Goal: Information Seeking & Learning: Learn about a topic

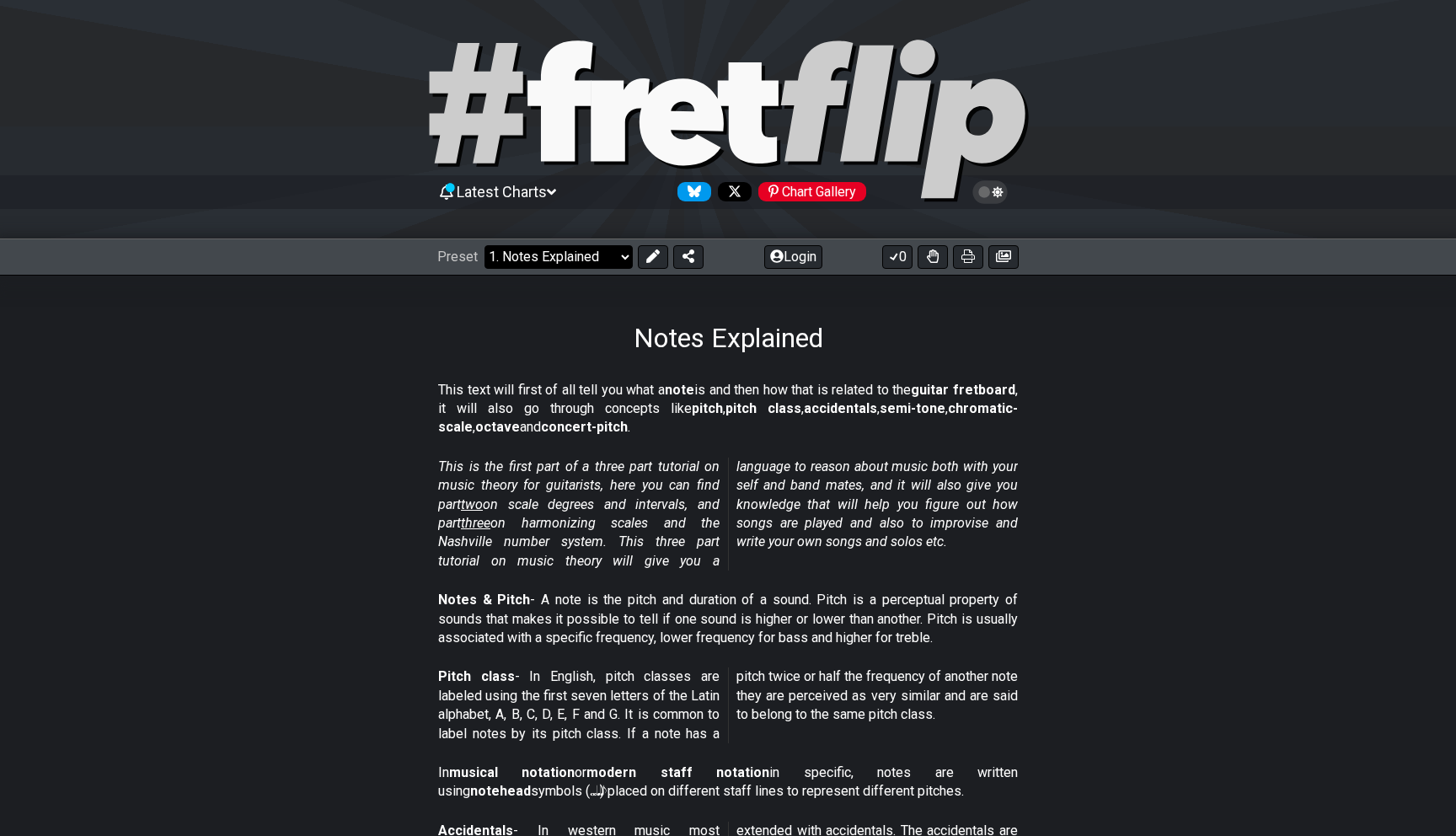
click at [557, 253] on select "Welcome to #fretflip! Initial Preset Custom Preset Minor Pentatonic Major Penta…" at bounding box center [559, 257] width 148 height 24
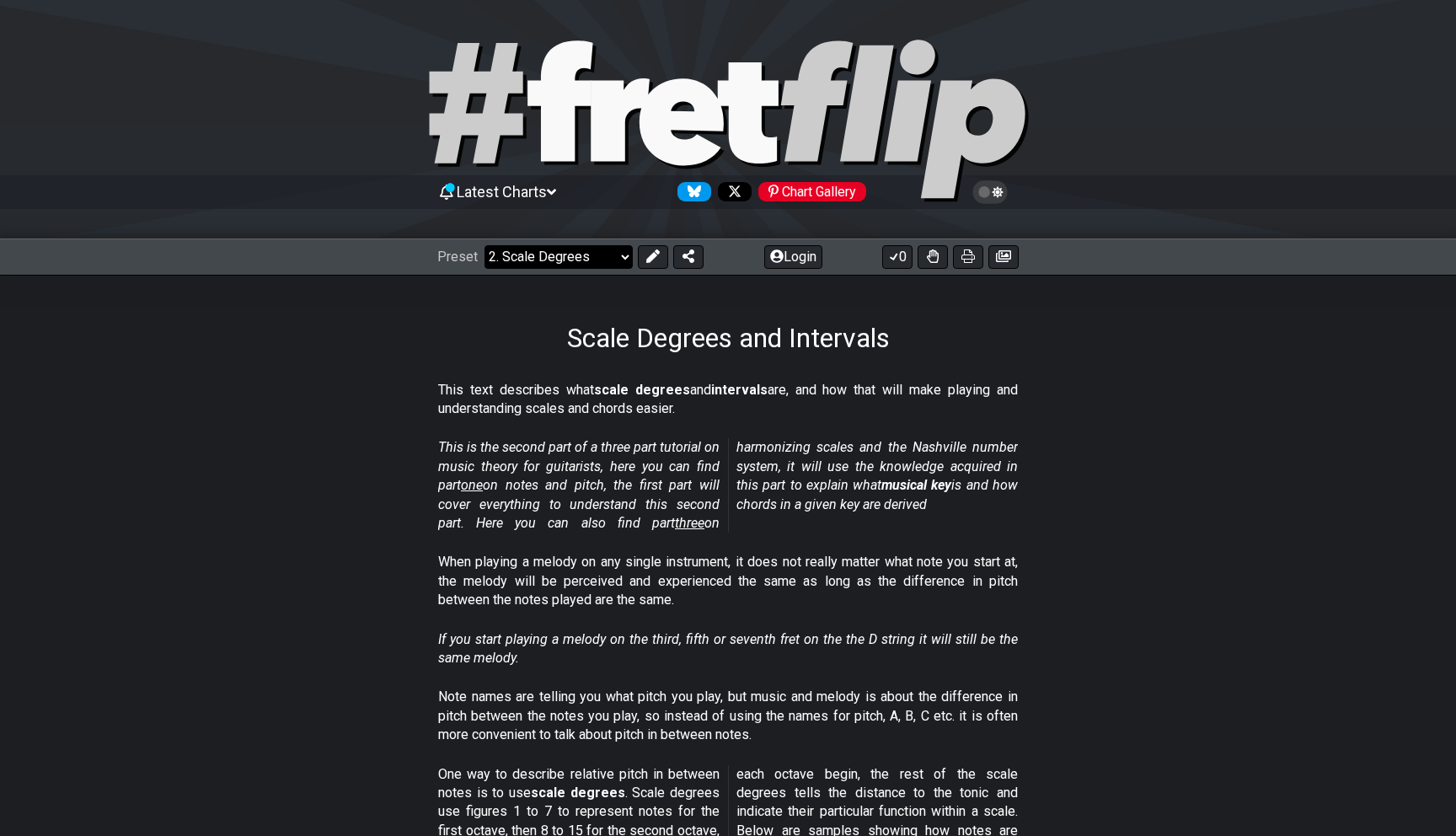
click at [529, 248] on select "Welcome to #fretflip! Initial Preset Custom Preset Minor Pentatonic Major Penta…" at bounding box center [559, 257] width 148 height 24
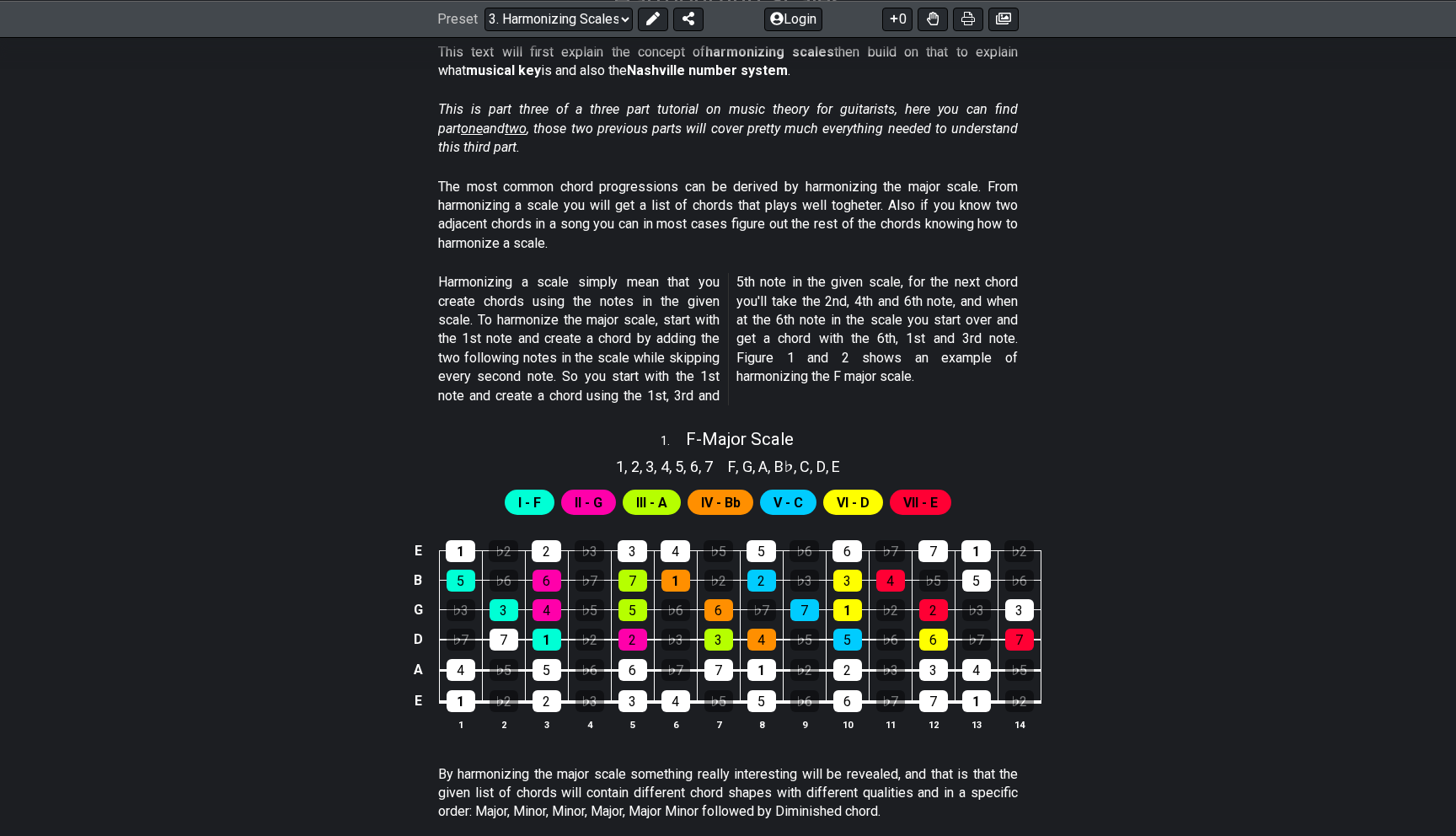
scroll to position [339, 0]
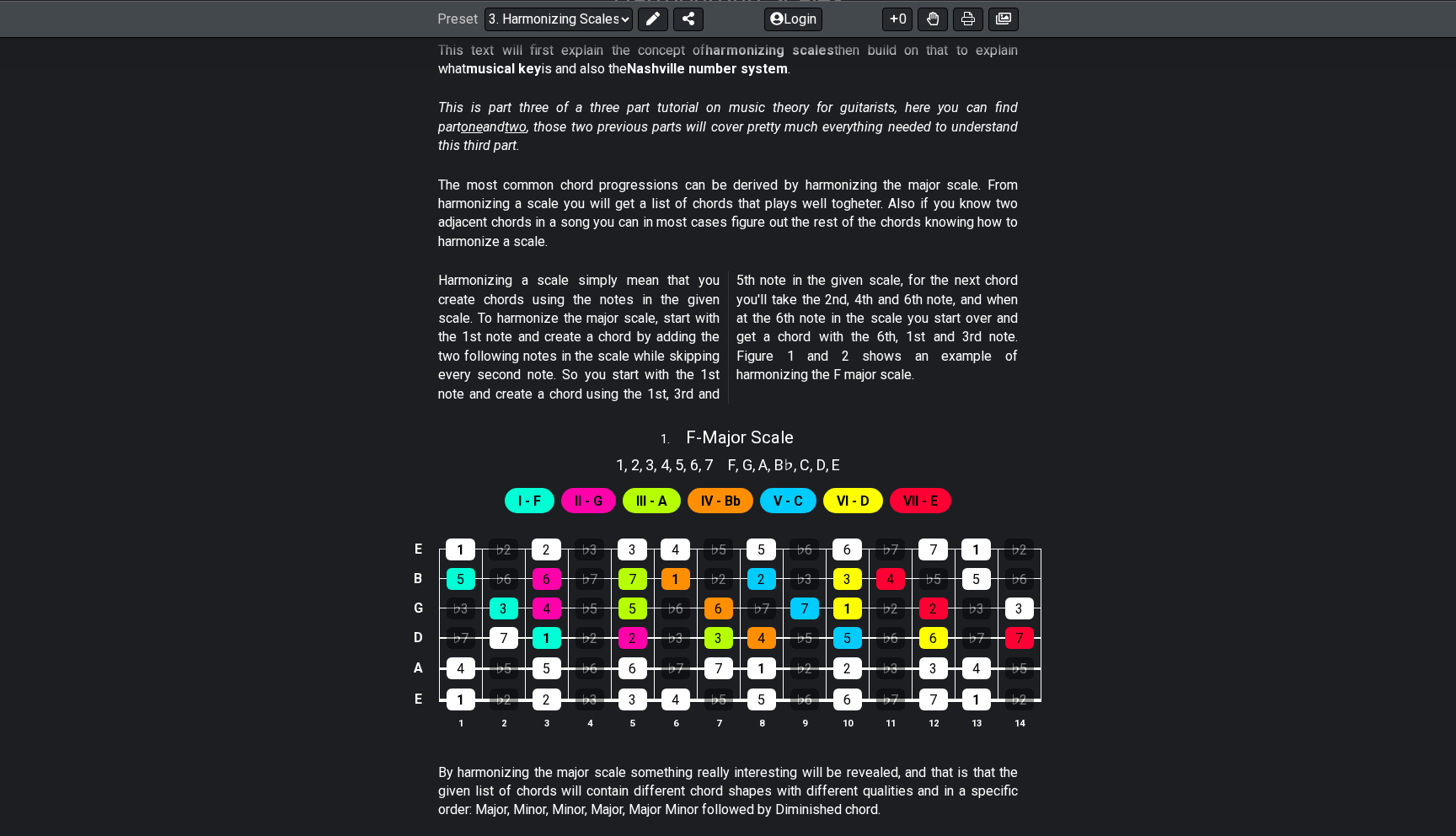
click at [555, 280] on p "Harmonizing a scale simply mean that you create chords using the notes in the g…" at bounding box center [728, 338] width 580 height 133
drag, startPoint x: 555, startPoint y: 280, endPoint x: 596, endPoint y: 302, distance: 46.5
click at [596, 302] on p "Harmonizing a scale simply mean that you create chords using the notes in the g…" at bounding box center [728, 338] width 580 height 133
drag, startPoint x: 529, startPoint y: 296, endPoint x: 526, endPoint y: 372, distance: 76.1
click at [527, 373] on p "Harmonizing a scale simply mean that you create chords using the notes in the g…" at bounding box center [728, 338] width 580 height 133
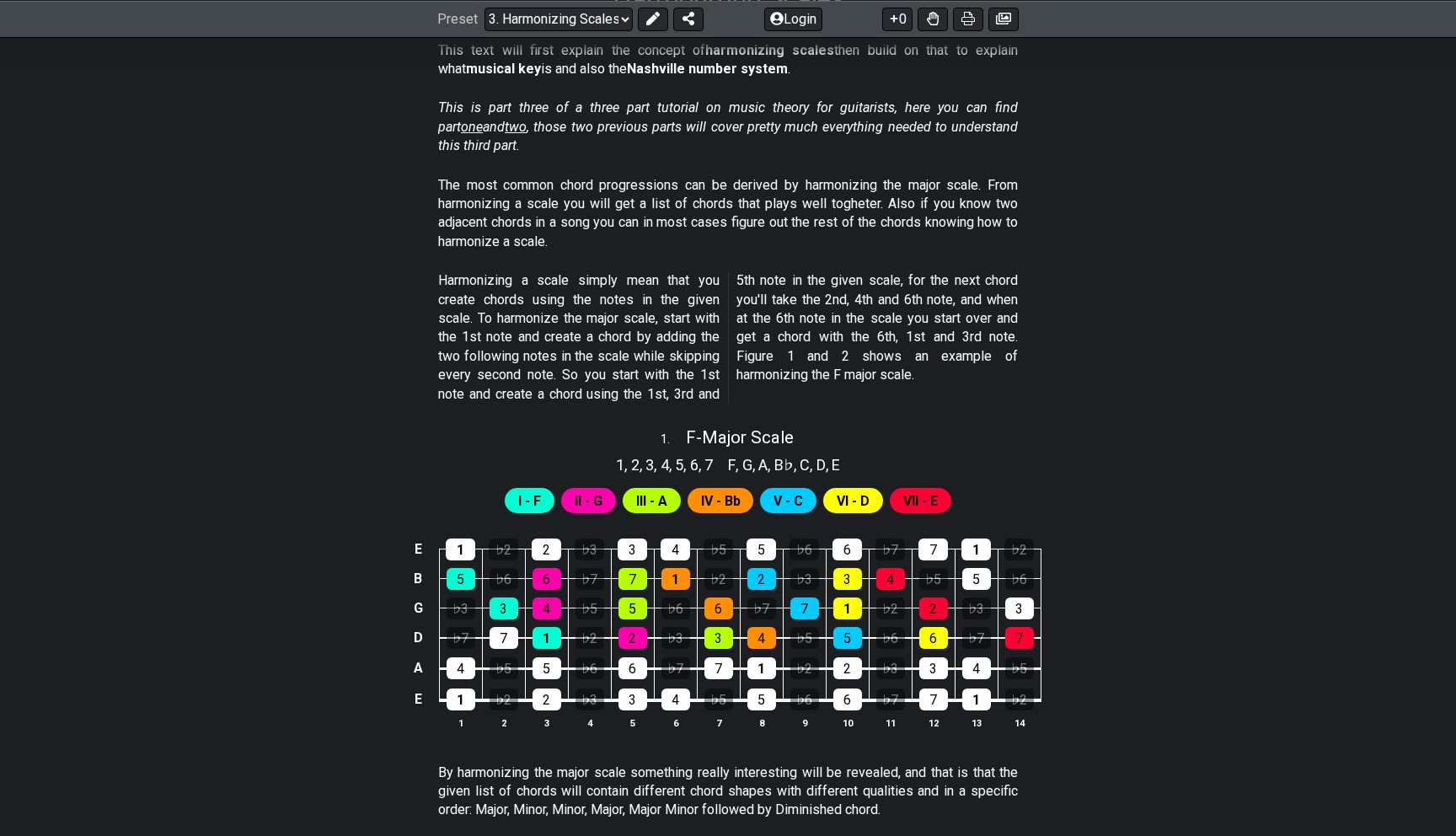
drag, startPoint x: 526, startPoint y: 372, endPoint x: 524, endPoint y: 282, distance: 90.0
click at [525, 282] on p "Harmonizing a scale simply mean that you create chords using the notes in the g…" at bounding box center [728, 338] width 580 height 133
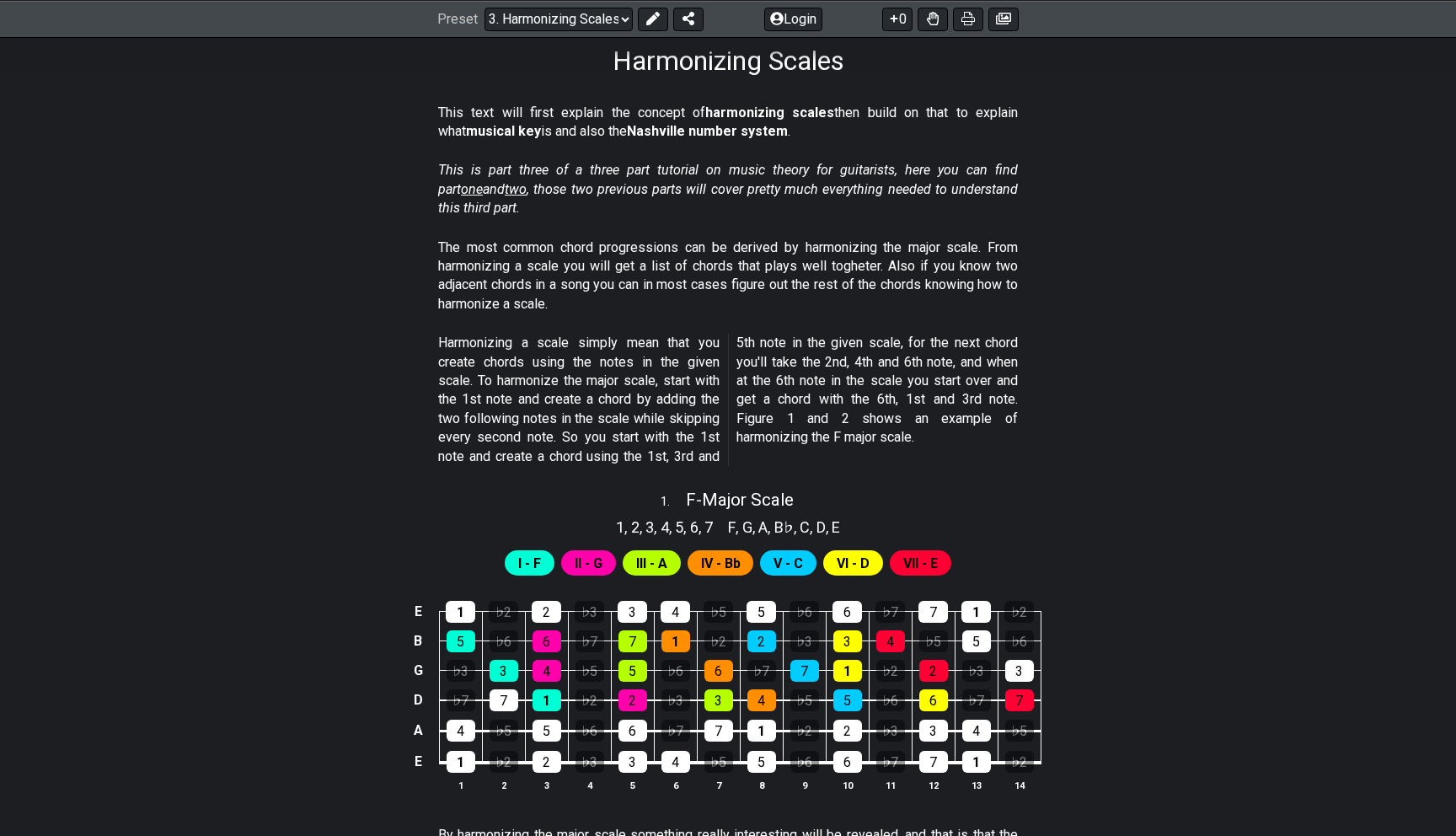
scroll to position [319, 0]
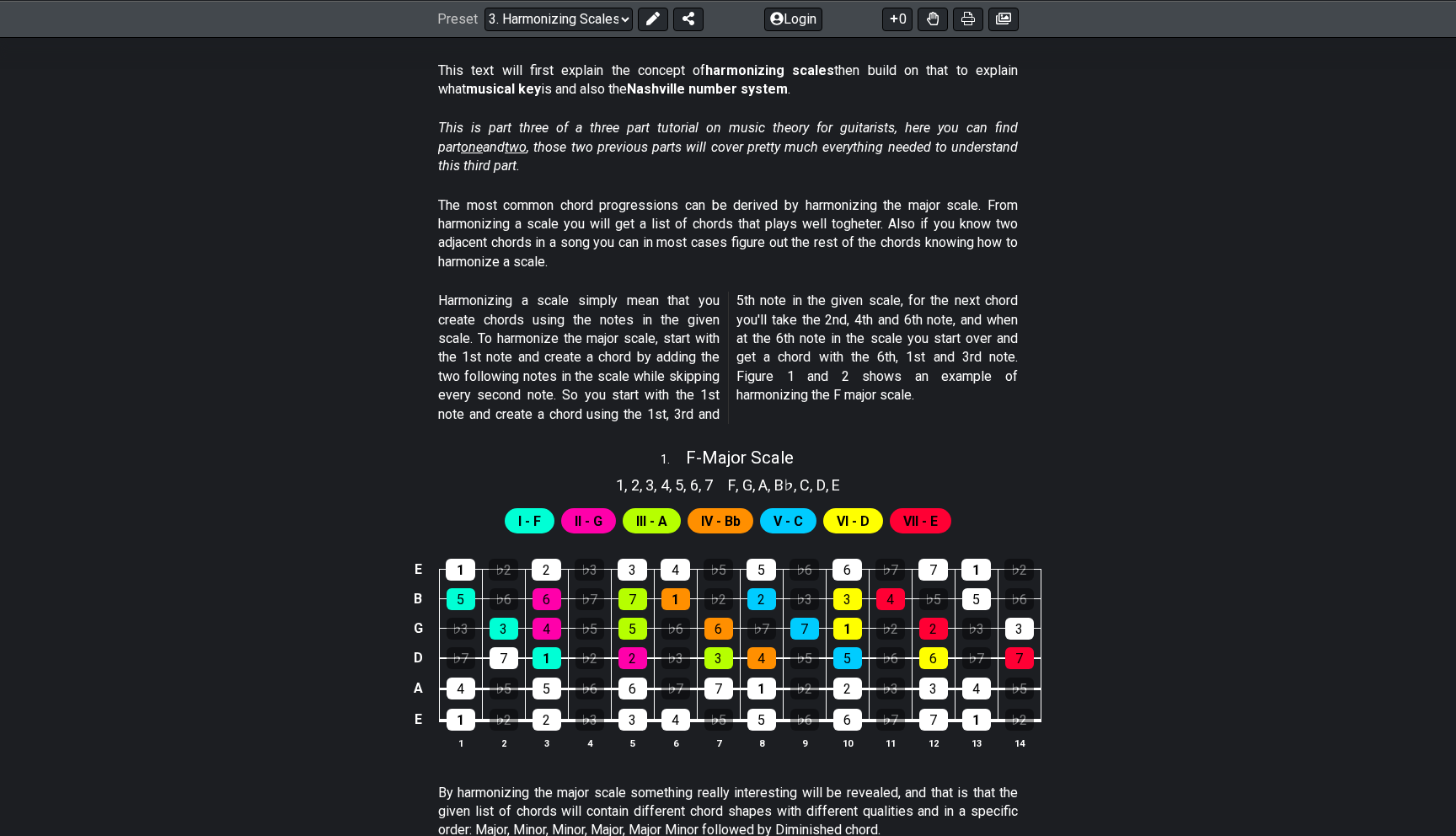
drag, startPoint x: 429, startPoint y: 131, endPoint x: 714, endPoint y: 333, distance: 349.3
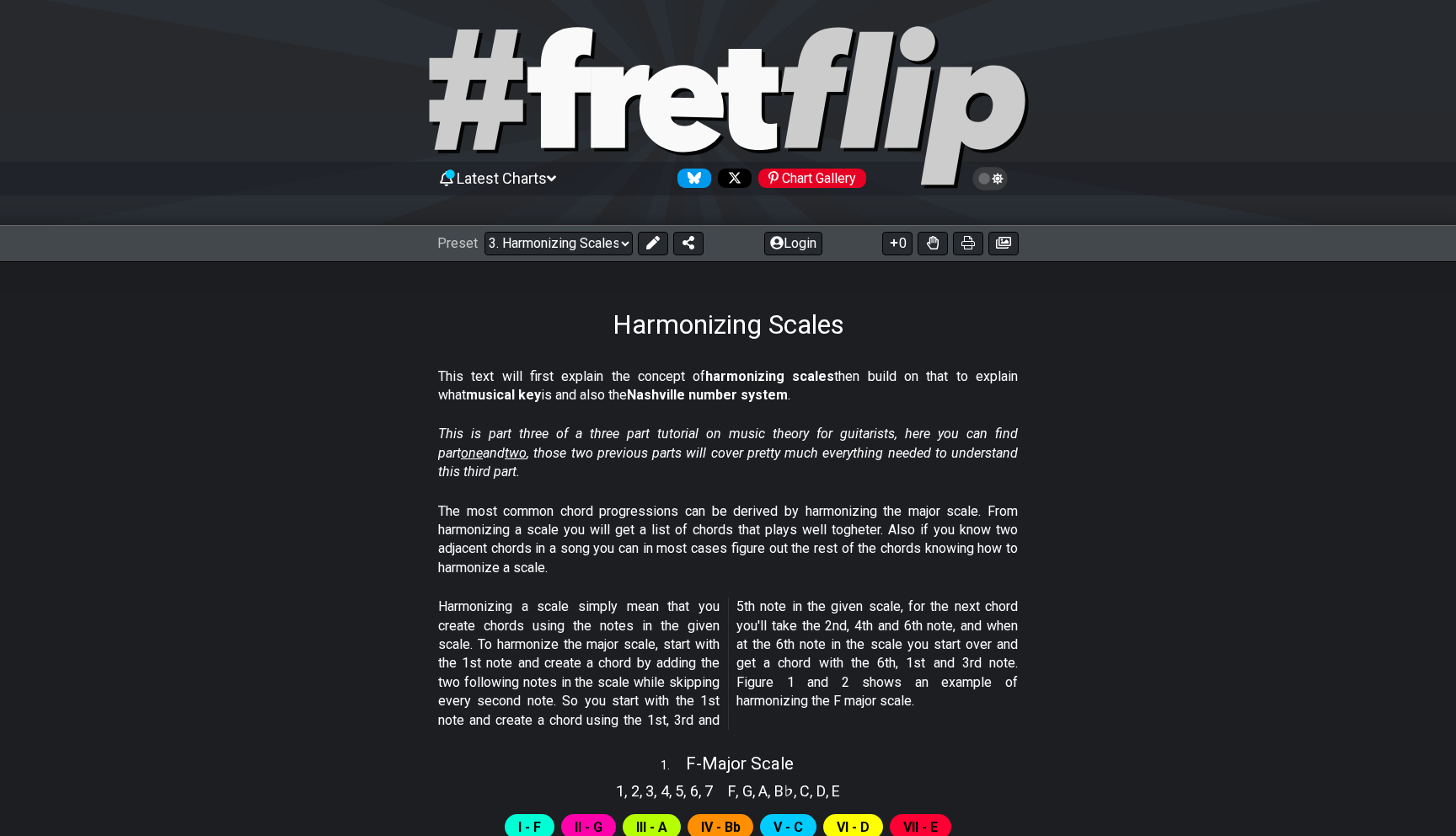
scroll to position [44, 0]
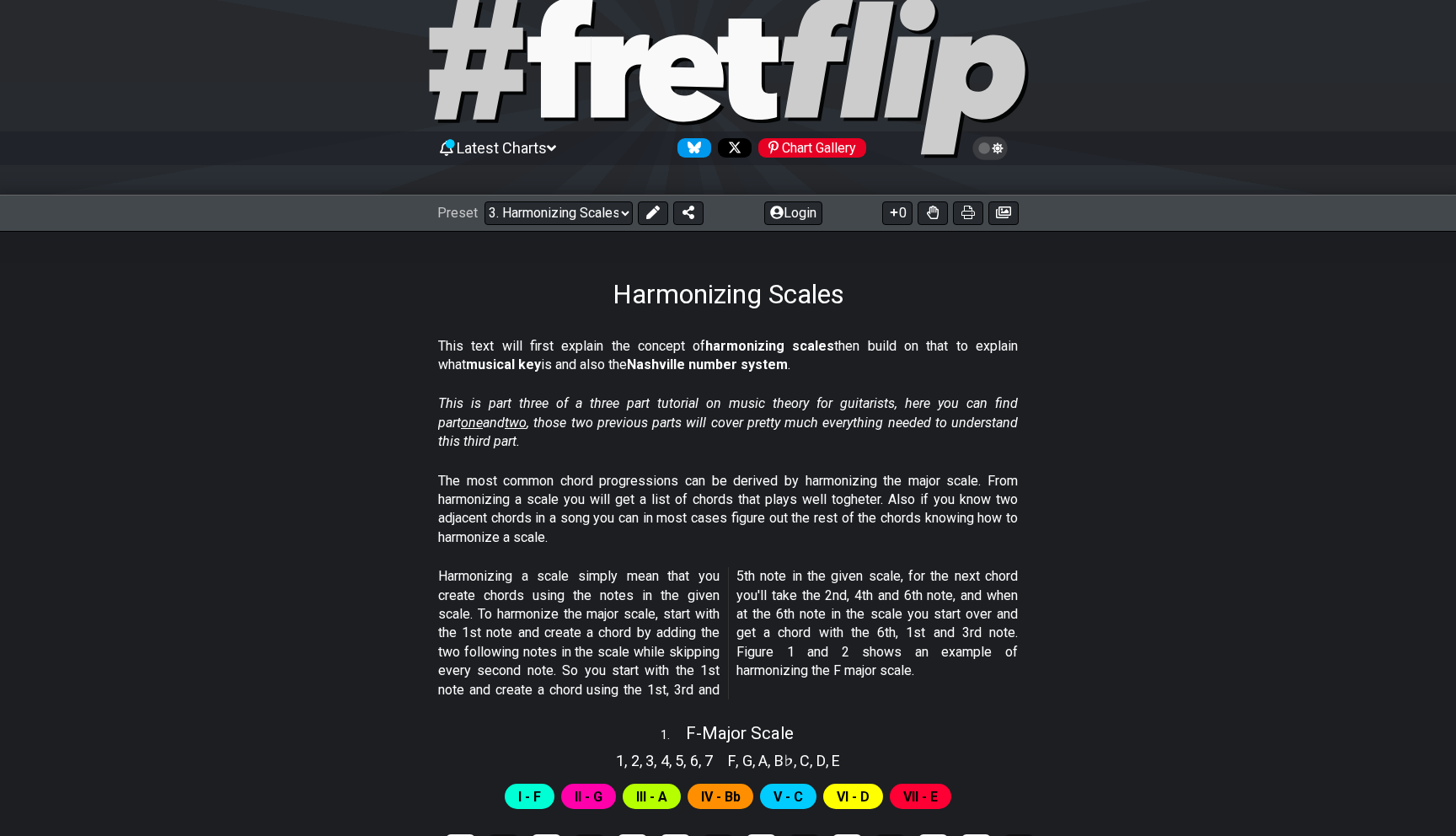
click at [645, 298] on h1 "Harmonizing Scales" at bounding box center [728, 294] width 231 height 32
click at [629, 352] on p "This text will first explain the concept of harmonizing scales then build on th…" at bounding box center [728, 355] width 580 height 38
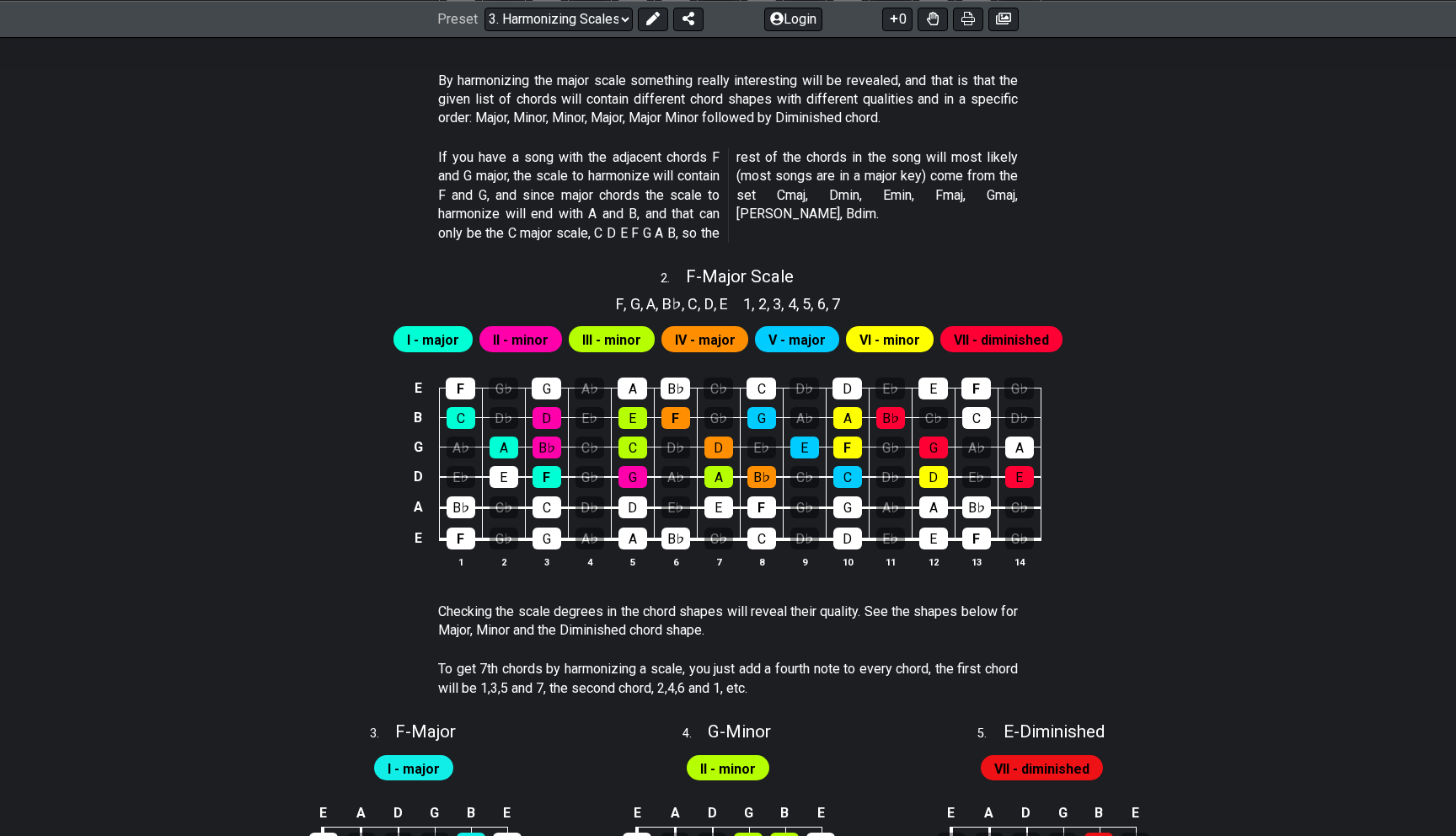
scroll to position [0, 0]
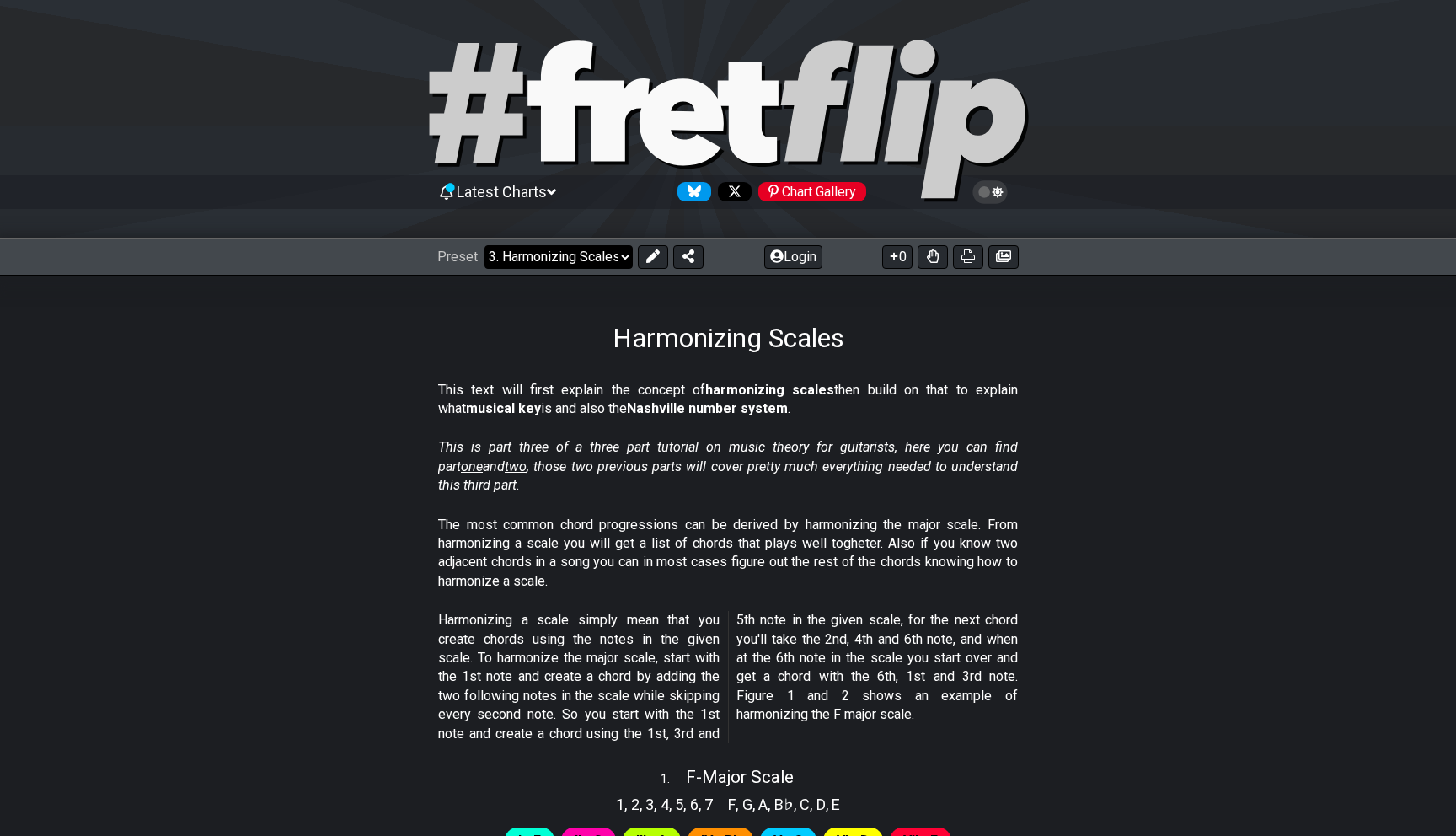
click at [562, 253] on select "Welcome to #fretflip! Initial Preset Custom Preset Minor Pentatonic Major Penta…" at bounding box center [559, 257] width 148 height 24
select select "/the-caged-system"
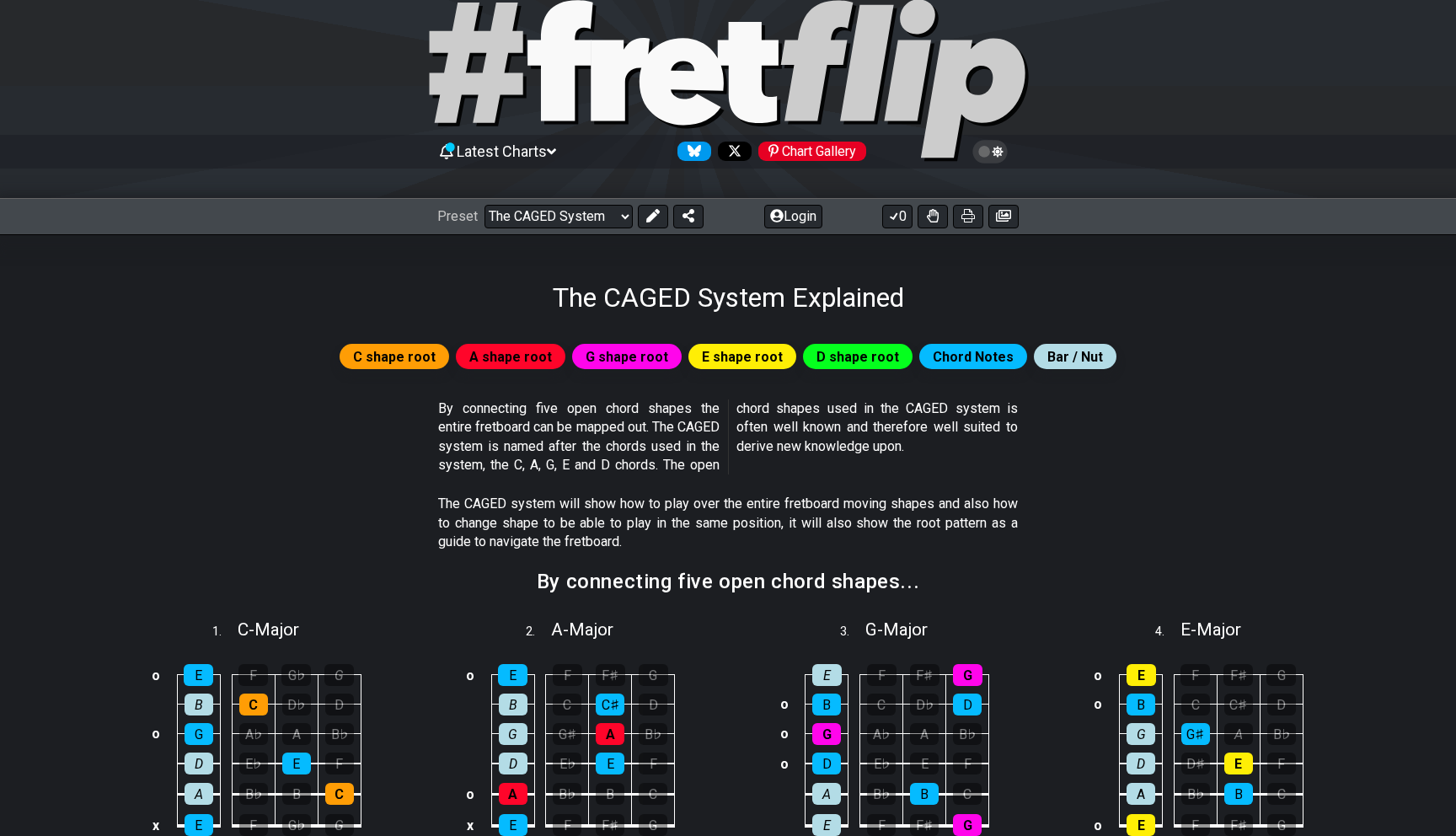
scroll to position [44, 0]
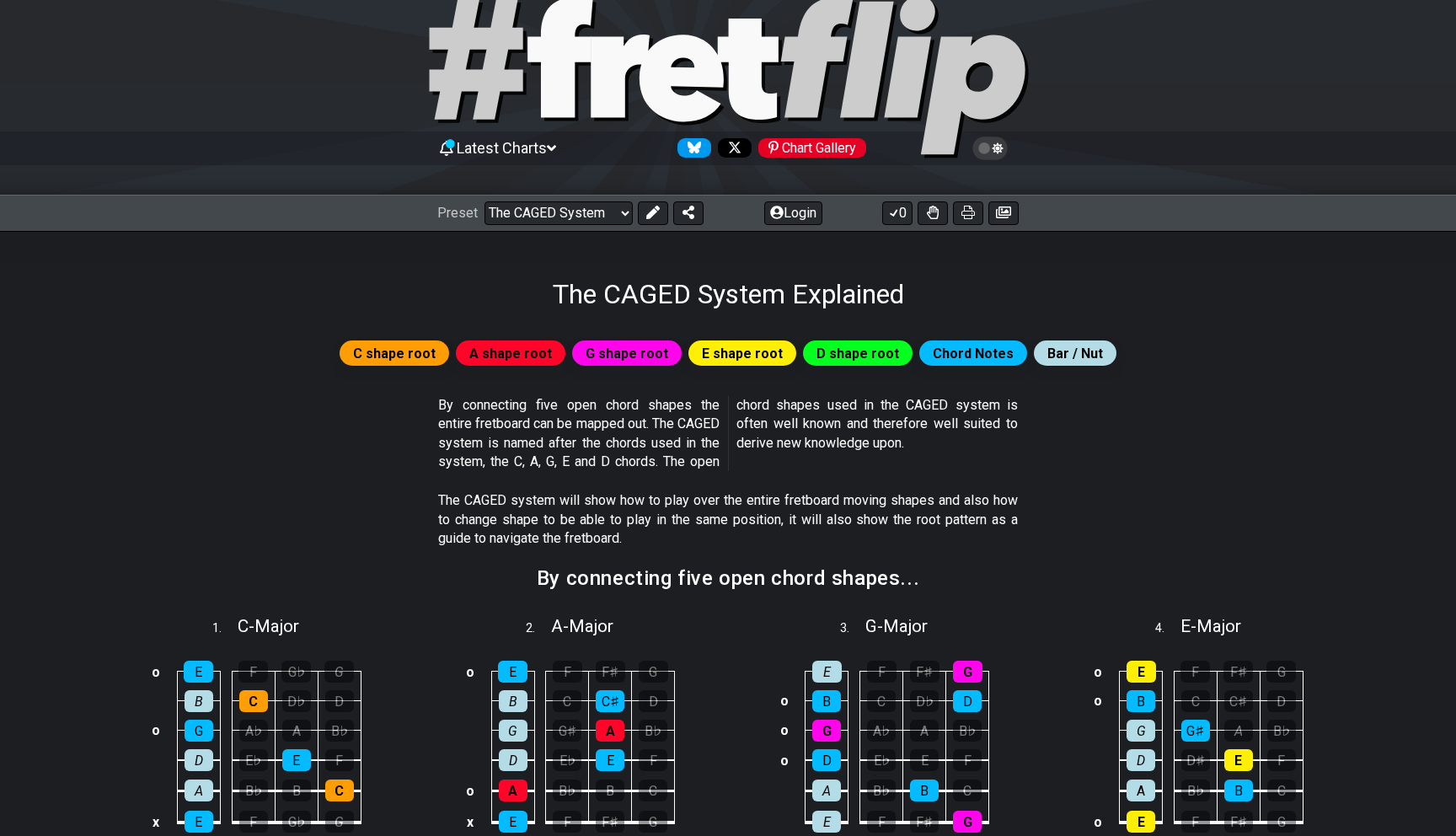
click at [427, 343] on span "C shape root" at bounding box center [394, 353] width 82 height 25
click at [515, 343] on span "A shape root" at bounding box center [510, 353] width 82 height 25
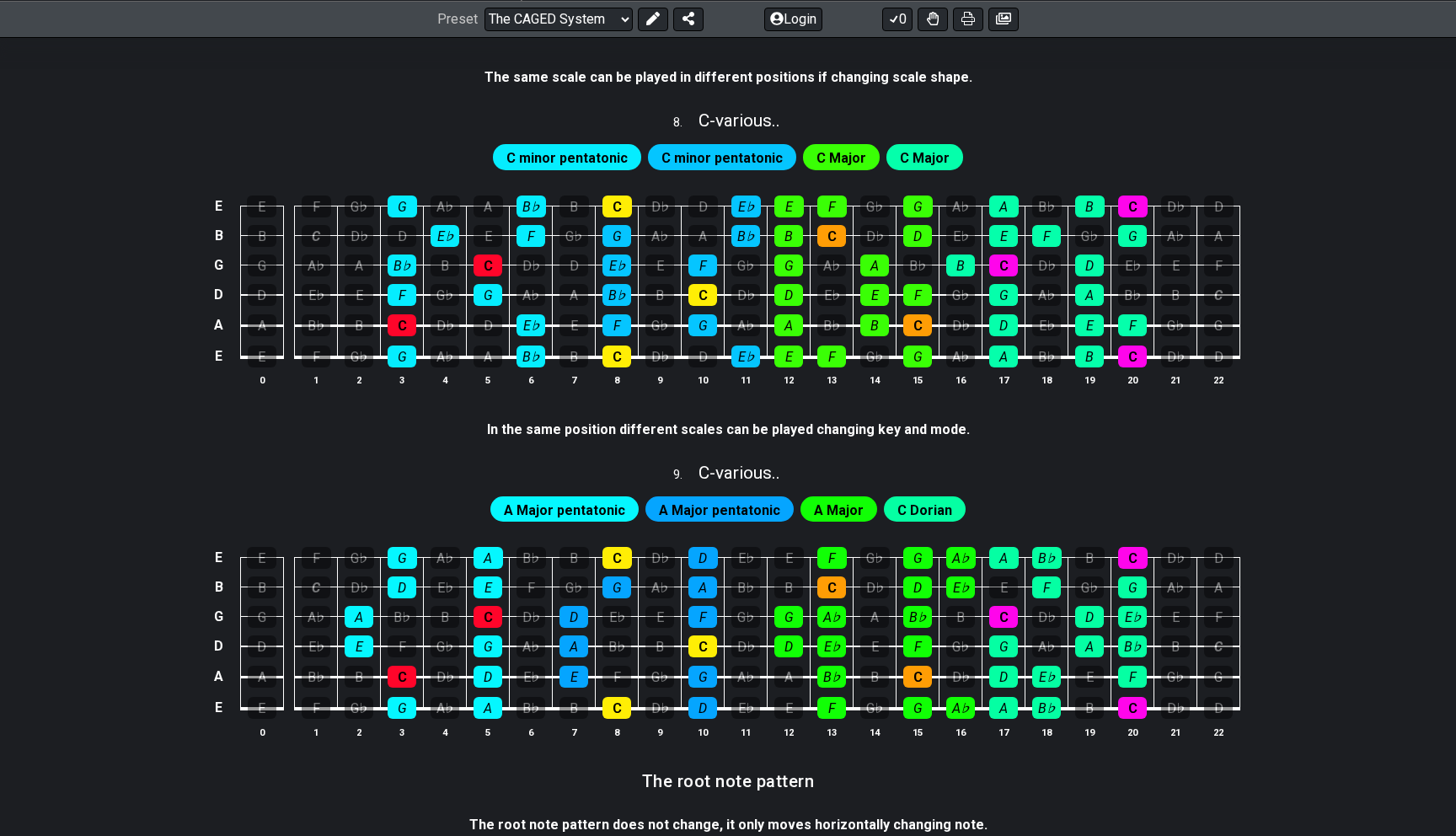
scroll to position [1886, 0]
click at [641, 441] on div "In the same position different scales can be played changing key and mode." at bounding box center [729, 434] width 483 height 39
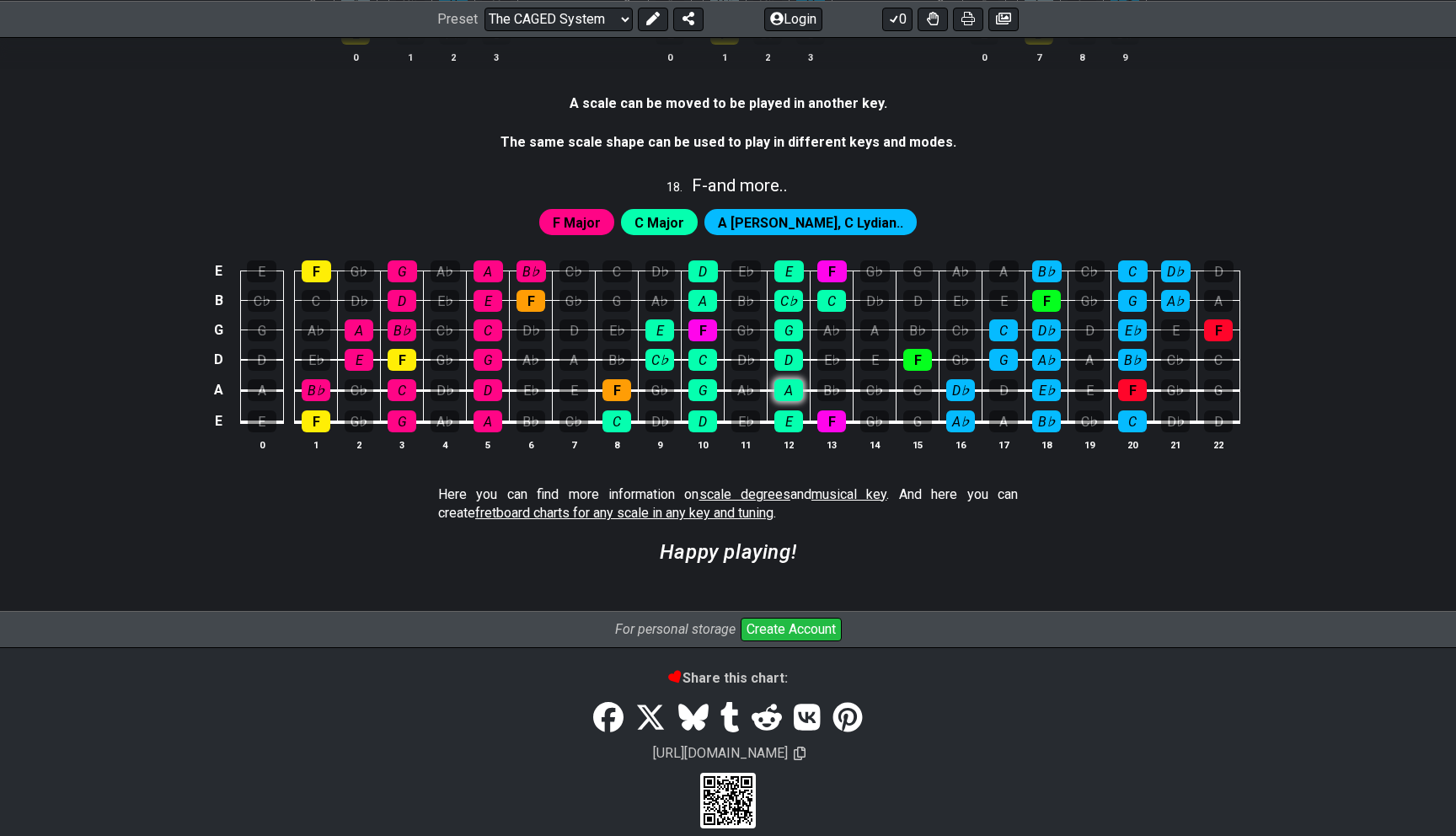
scroll to position [4501, 0]
